Goal: Task Accomplishment & Management: Use online tool/utility

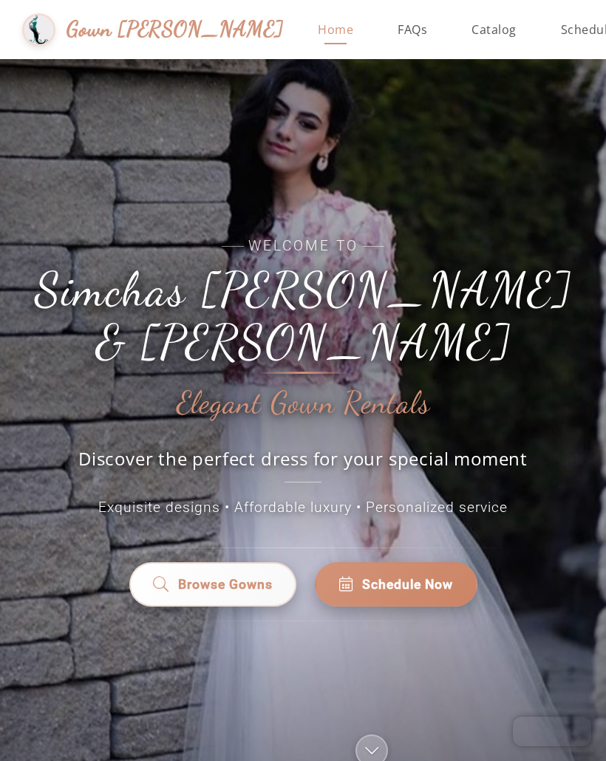
click at [231, 577] on link "Browse Gowns" at bounding box center [212, 585] width 167 height 44
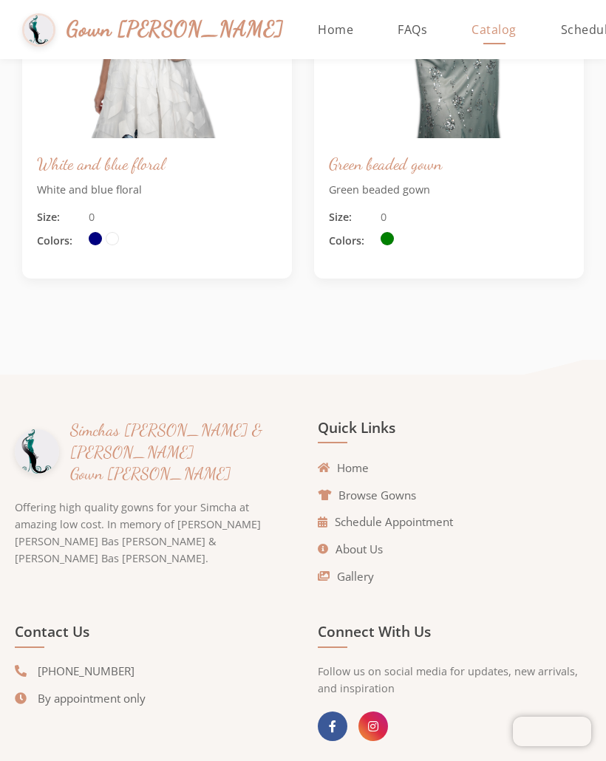
scroll to position [1995, 0]
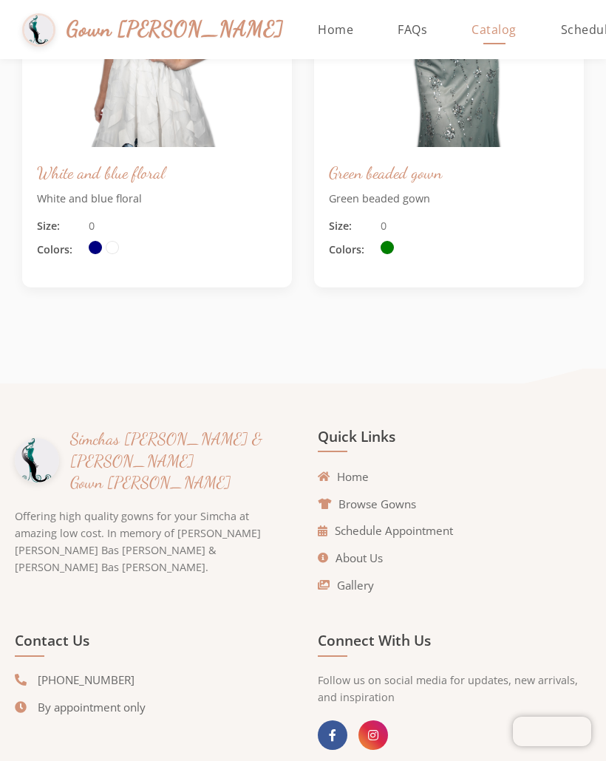
click at [437, 532] on link "Schedule Appointment" at bounding box center [385, 531] width 135 height 17
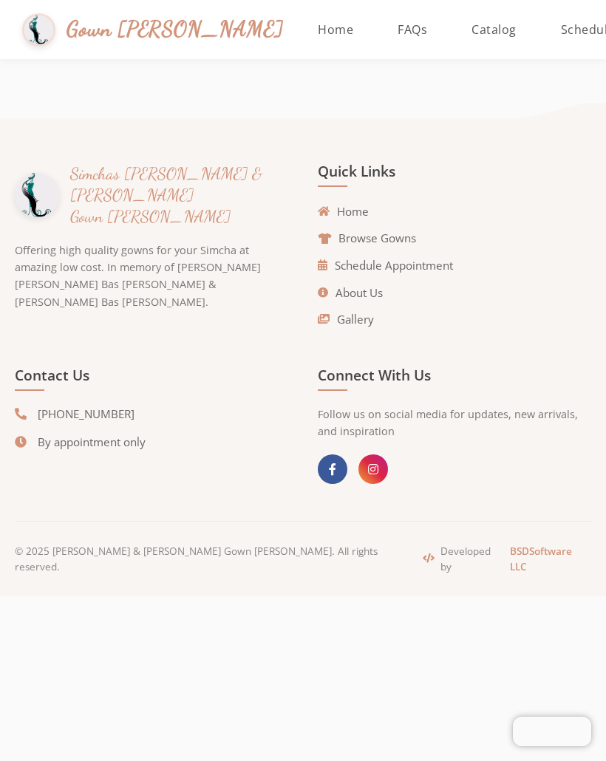
click at [376, 597] on mat-sidenav-content "Gown [PERSON_NAME] Home FAQs Catalog Schedule Donate Simchas [PERSON_NAME] & [P…" at bounding box center [303, 380] width 606 height 761
click at [472, 32] on span "Catalog" at bounding box center [494, 29] width 45 height 16
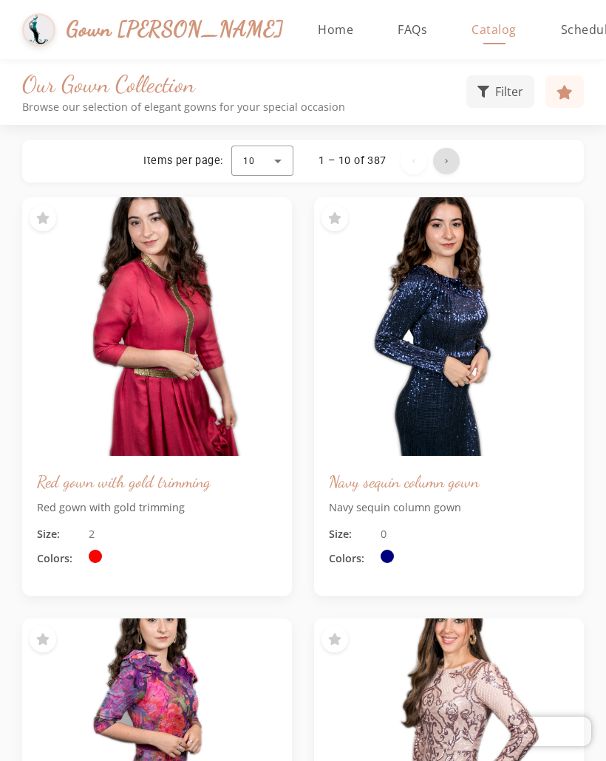
click at [452, 161] on span "Next page" at bounding box center [446, 160] width 35 height 35
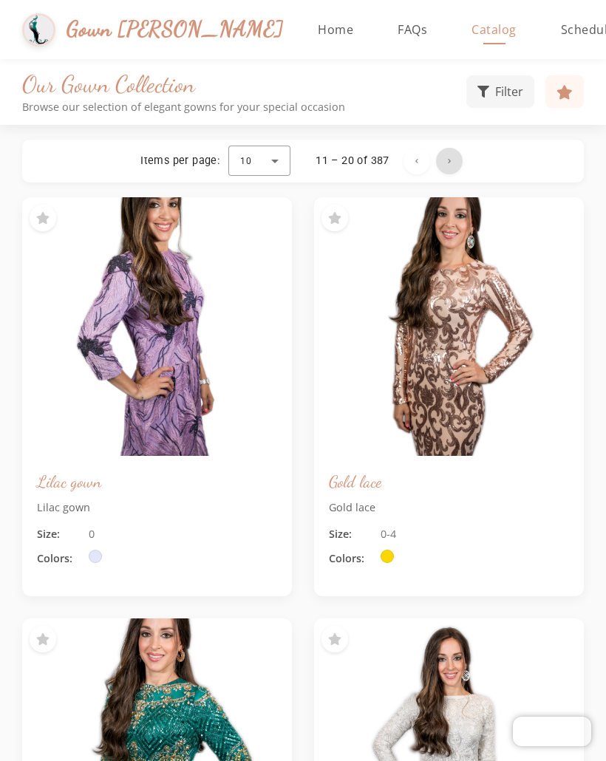
click at [438, 155] on span "Next page" at bounding box center [449, 160] width 35 height 35
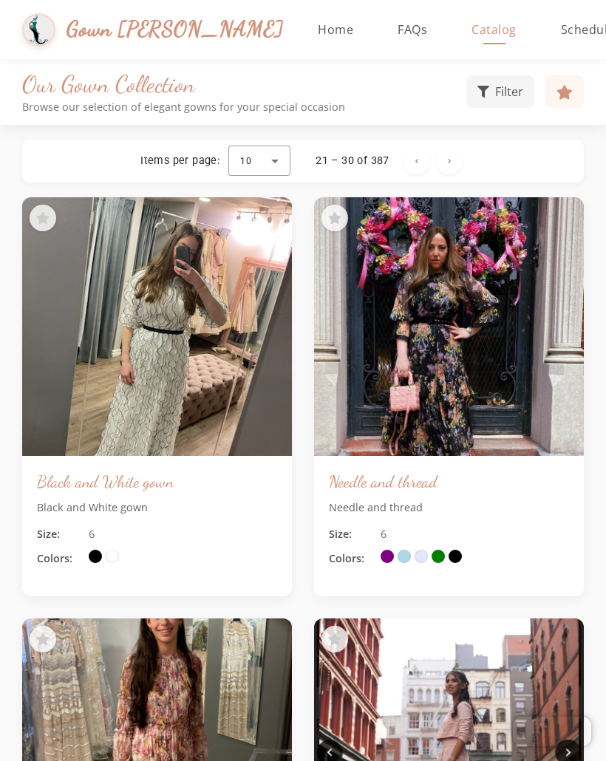
click at [512, 99] on span "Filter" at bounding box center [509, 92] width 28 height 18
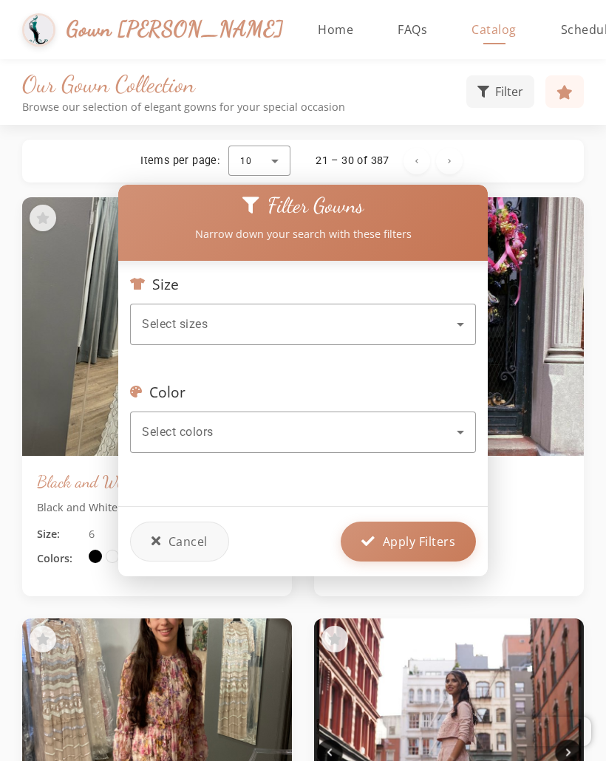
click at [416, 425] on div "Select colors" at bounding box center [299, 433] width 315 height 18
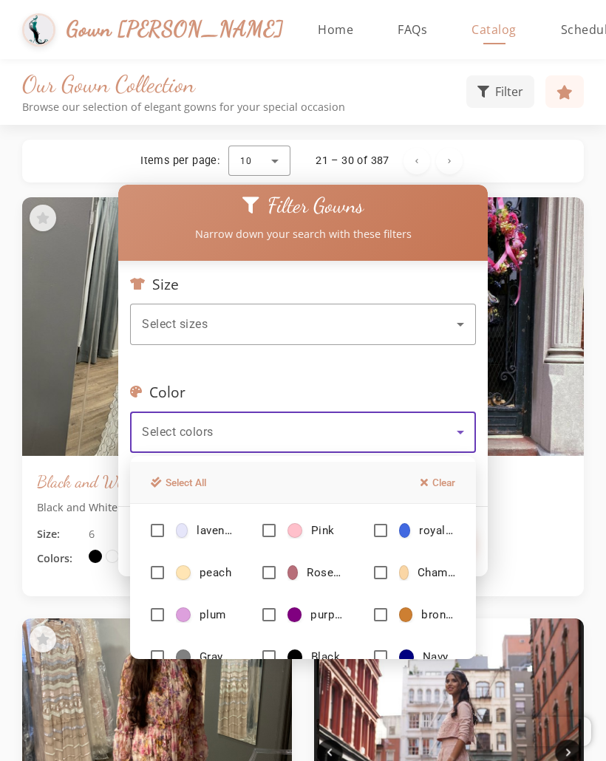
scroll to position [169, 0]
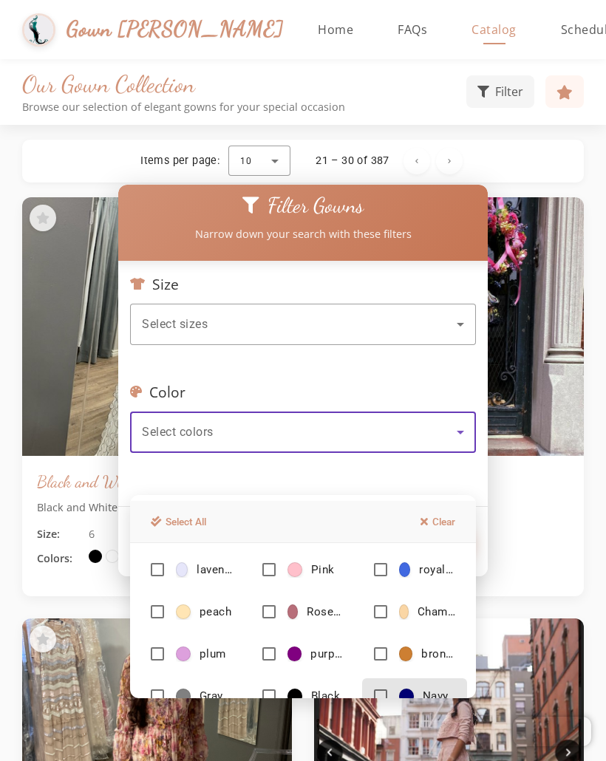
click at [387, 686] on mat-option "Navy" at bounding box center [414, 696] width 105 height 35
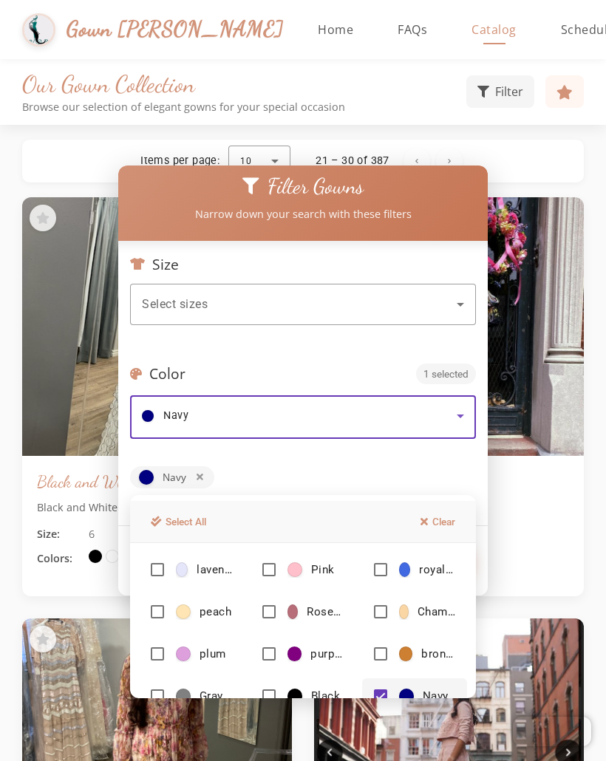
scroll to position [72, 0]
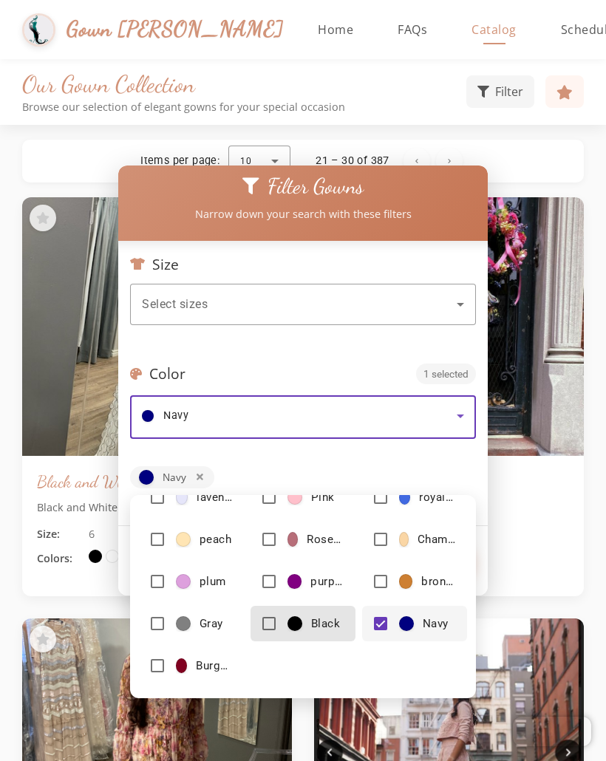
click at [270, 629] on mat-pseudo-checkbox at bounding box center [268, 623] width 13 height 13
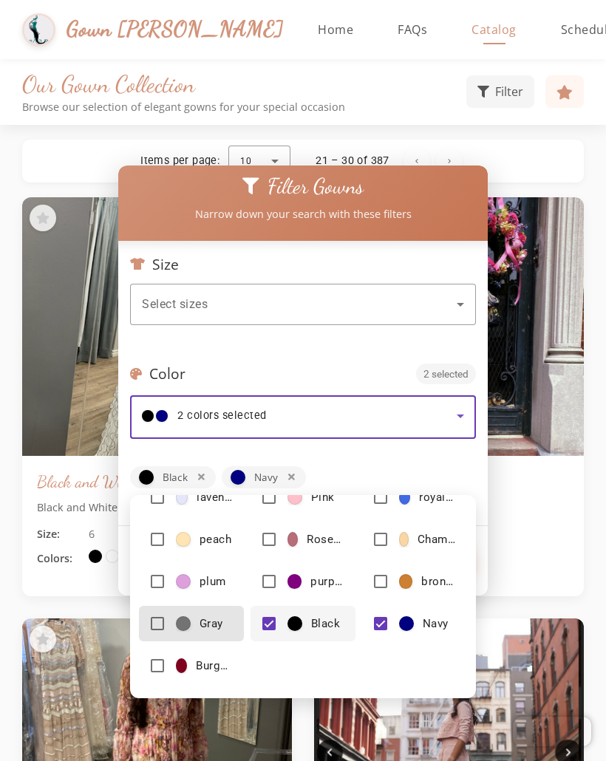
click at [162, 625] on mat-pseudo-checkbox at bounding box center [157, 623] width 13 height 13
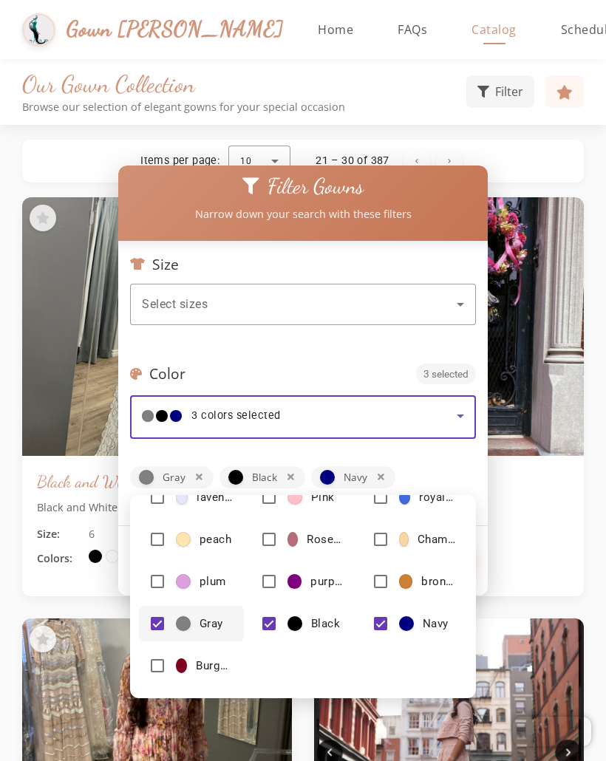
click at [526, 279] on div at bounding box center [303, 380] width 606 height 761
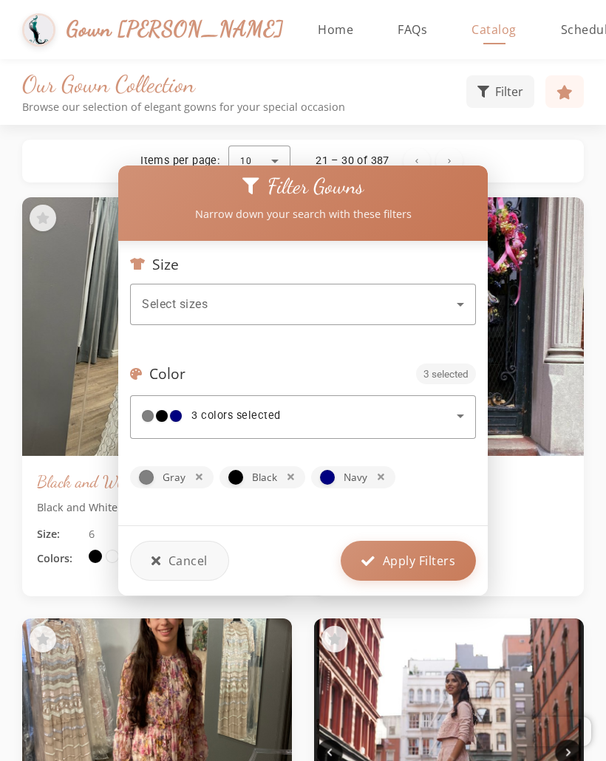
click at [438, 561] on span "Apply Filters" at bounding box center [419, 561] width 73 height 18
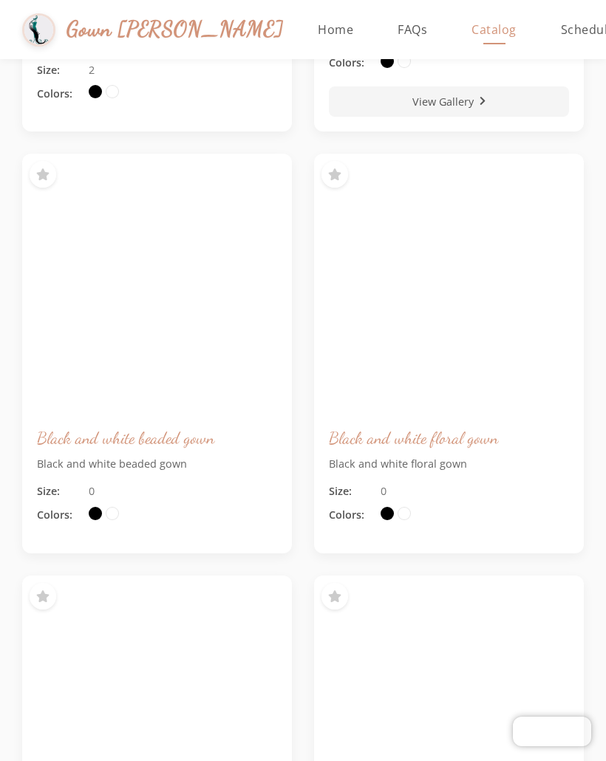
scroll to position [19683, 0]
